Goal: Transaction & Acquisition: Purchase product/service

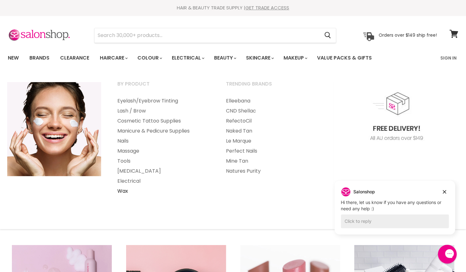
click at [123, 191] on link "Wax" at bounding box center [163, 191] width 107 height 10
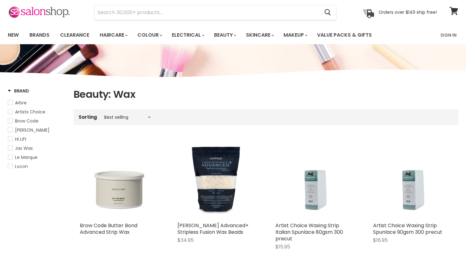
scroll to position [23, 0]
click at [27, 130] on span "[PERSON_NAME]" at bounding box center [32, 129] width 34 height 6
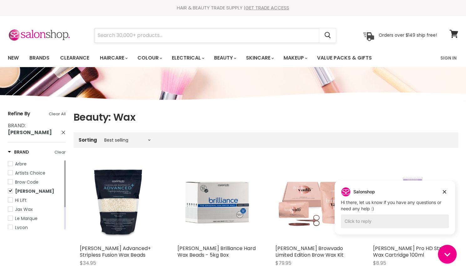
click at [187, 35] on input "Search" at bounding box center [207, 35] width 225 height 14
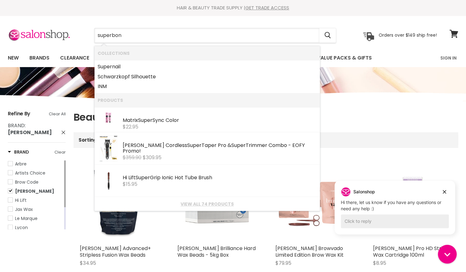
type input "superbond"
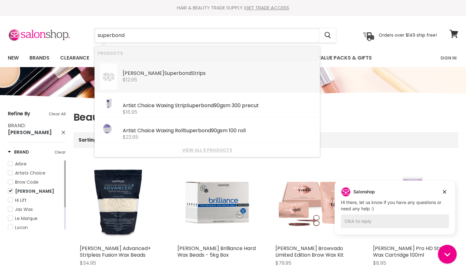
click at [179, 77] on div "$12.95" at bounding box center [220, 80] width 194 height 6
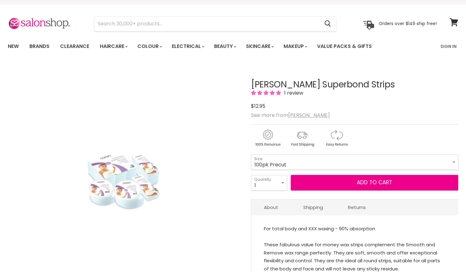
scroll to position [12, 0]
click at [266, 163] on select "100pk Precut 300pk Precut 1000pk Precut 100m Roll" at bounding box center [354, 162] width 207 height 16
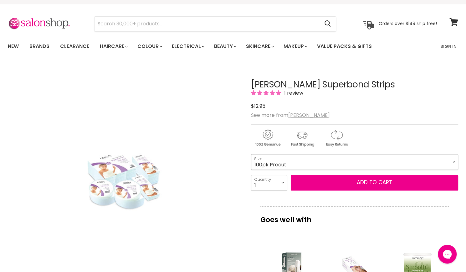
scroll to position [0, 0]
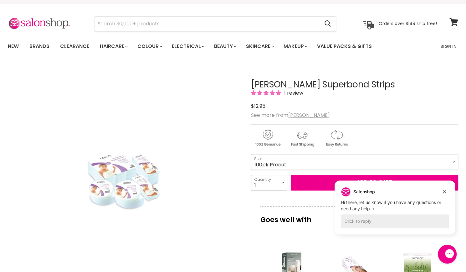
click at [211, 226] on div "Click or scroll to zoom Tap or pinch to zoom" at bounding box center [124, 180] width 232 height 232
click at [445, 192] on icon "Dismiss campaign" at bounding box center [444, 191] width 3 height 3
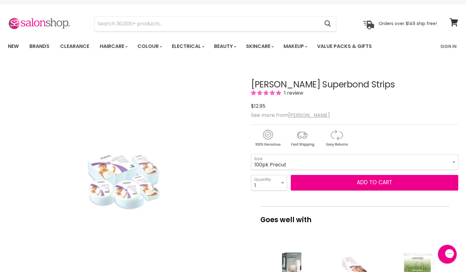
drag, startPoint x: 202, startPoint y: 128, endPoint x: 167, endPoint y: 116, distance: 36.5
click at [167, 116] on img "Caron Superbond Strips image. Click or Scroll to Zoom." at bounding box center [124, 180] width 110 height 165
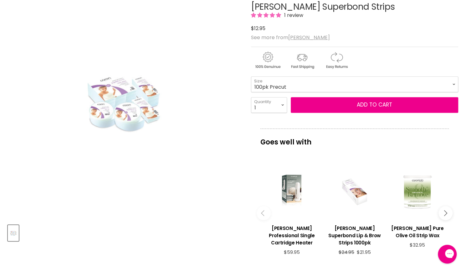
scroll to position [86, 0]
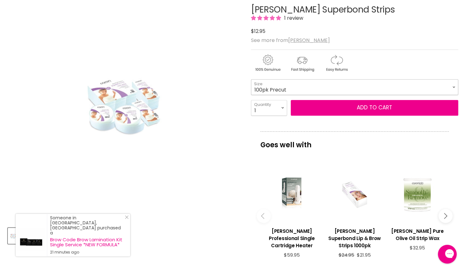
click at [299, 88] on select "100pk Precut 300pk Precut 1000pk Precut 100m Roll" at bounding box center [354, 87] width 207 height 16
click at [251, 79] on select "100pk Precut 300pk Precut 1000pk Precut 100m Roll" at bounding box center [354, 87] width 207 height 16
select select "1000pk Precut"
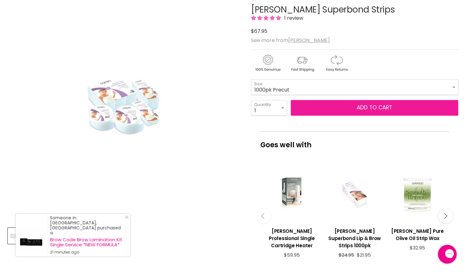
click at [325, 110] on button "Add to cart" at bounding box center [374, 108] width 167 height 16
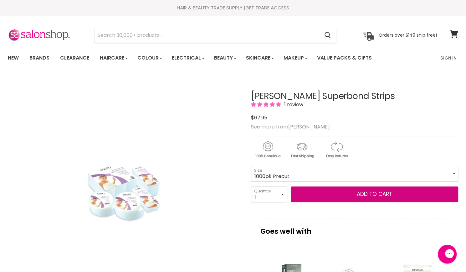
scroll to position [5, 0]
